Goal: Information Seeking & Learning: Learn about a topic

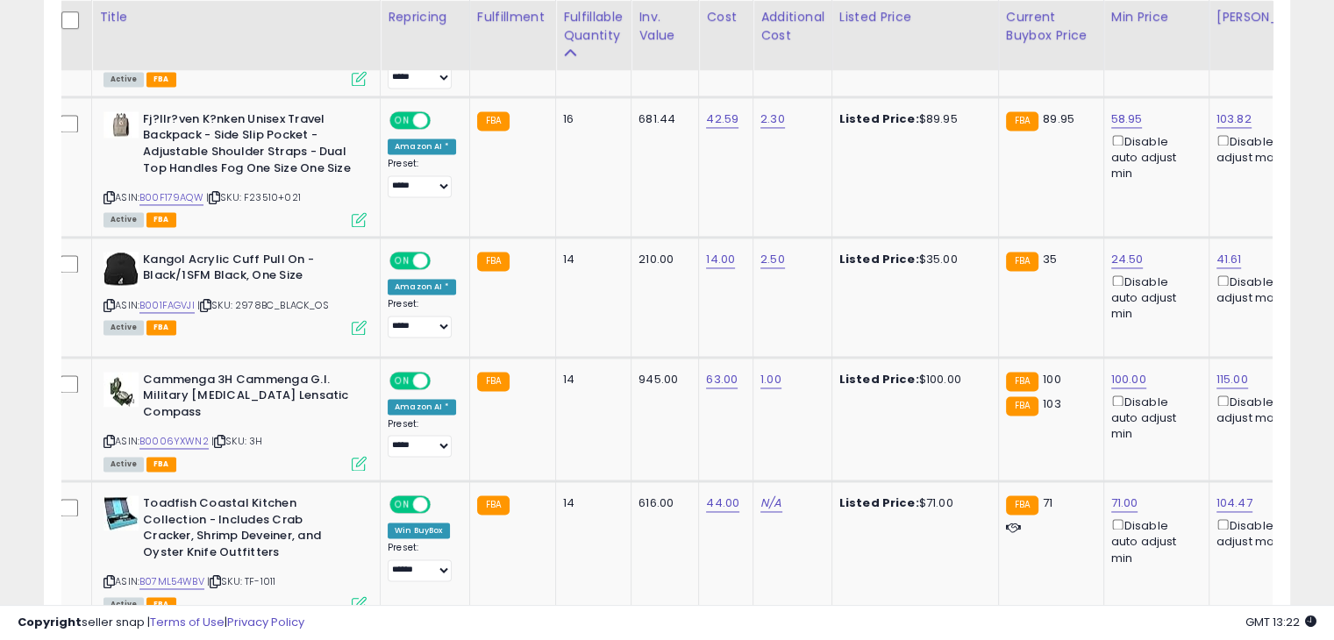
scroll to position [2753, 0]
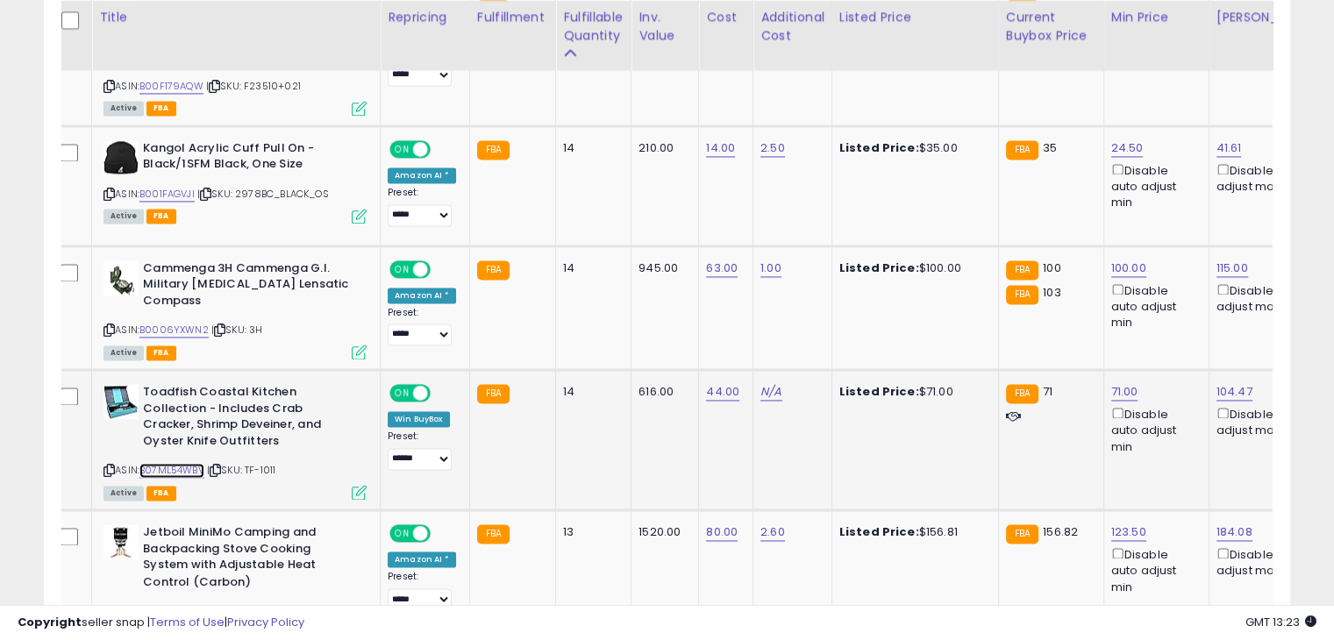
click at [152, 463] on link "B07ML54WBV" at bounding box center [171, 470] width 65 height 15
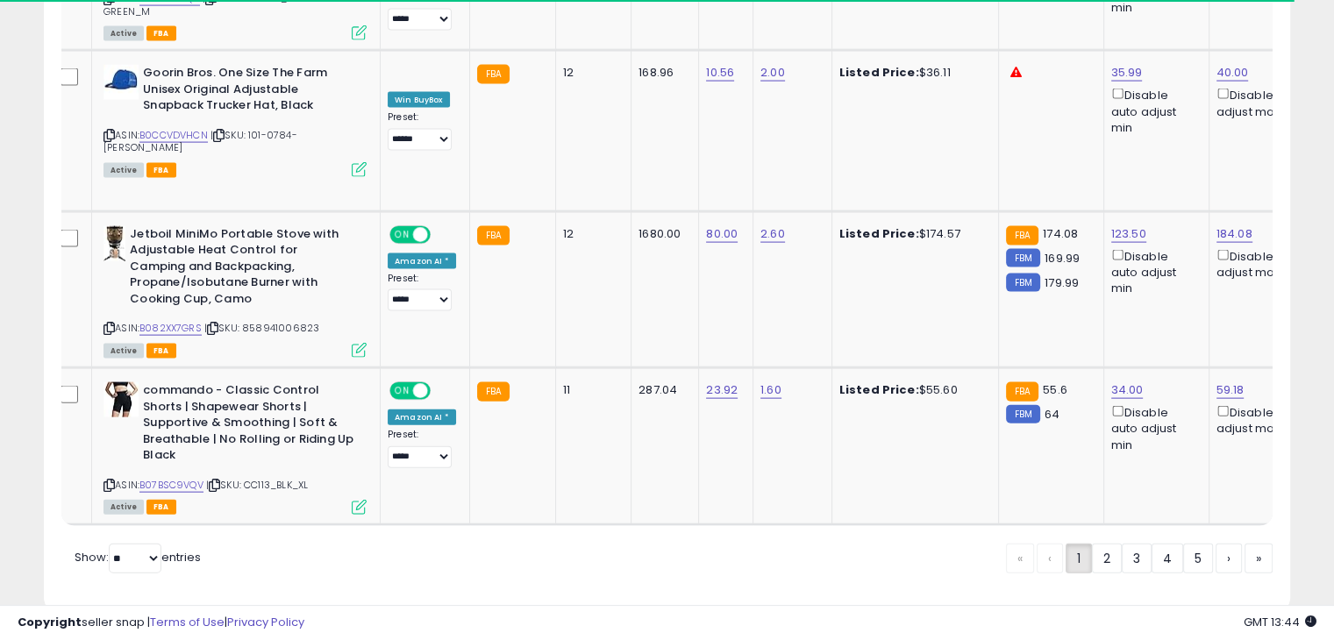
scroll to position [0, 0]
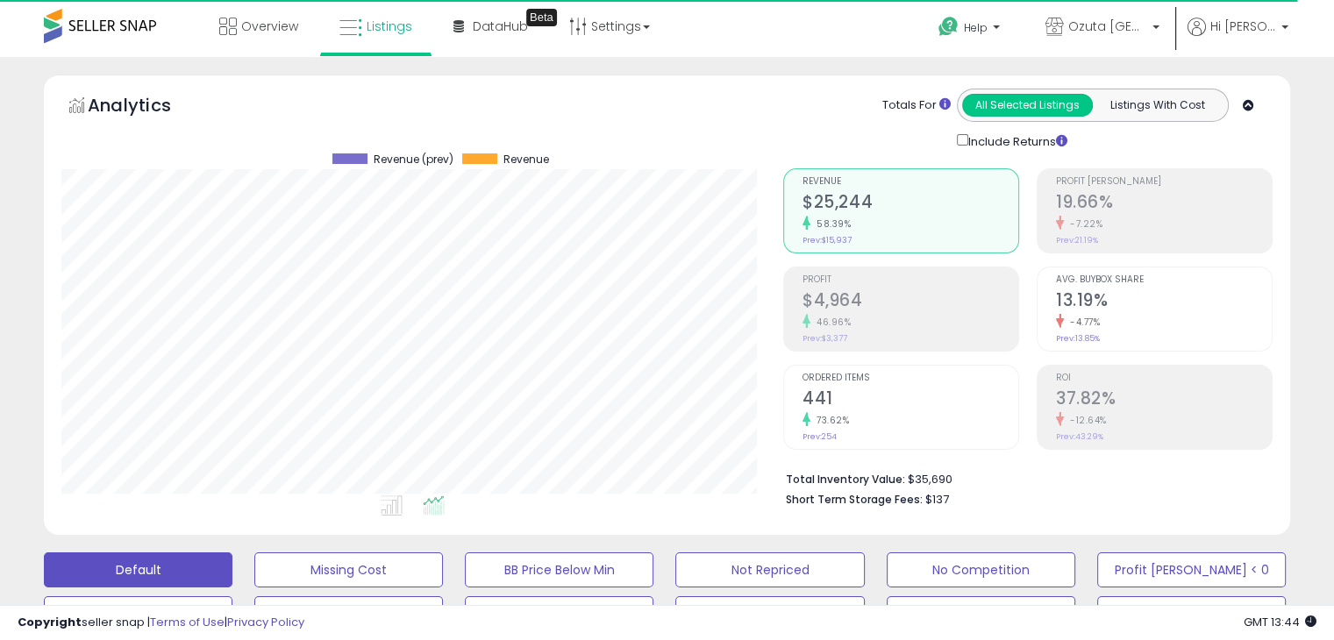
type button "all_selected"
type button "listings_with_cost"
